Goal: Find specific page/section

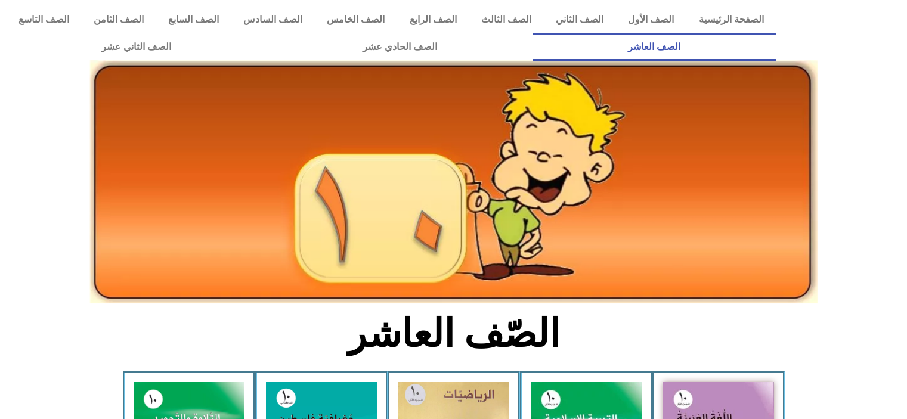
scroll to position [298, 0]
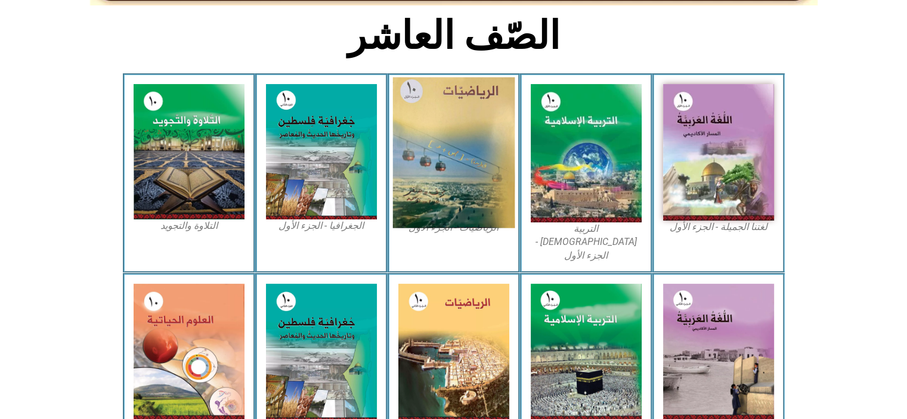
click at [445, 213] on img at bounding box center [453, 152] width 122 height 151
